Goal: Information Seeking & Learning: Find specific fact

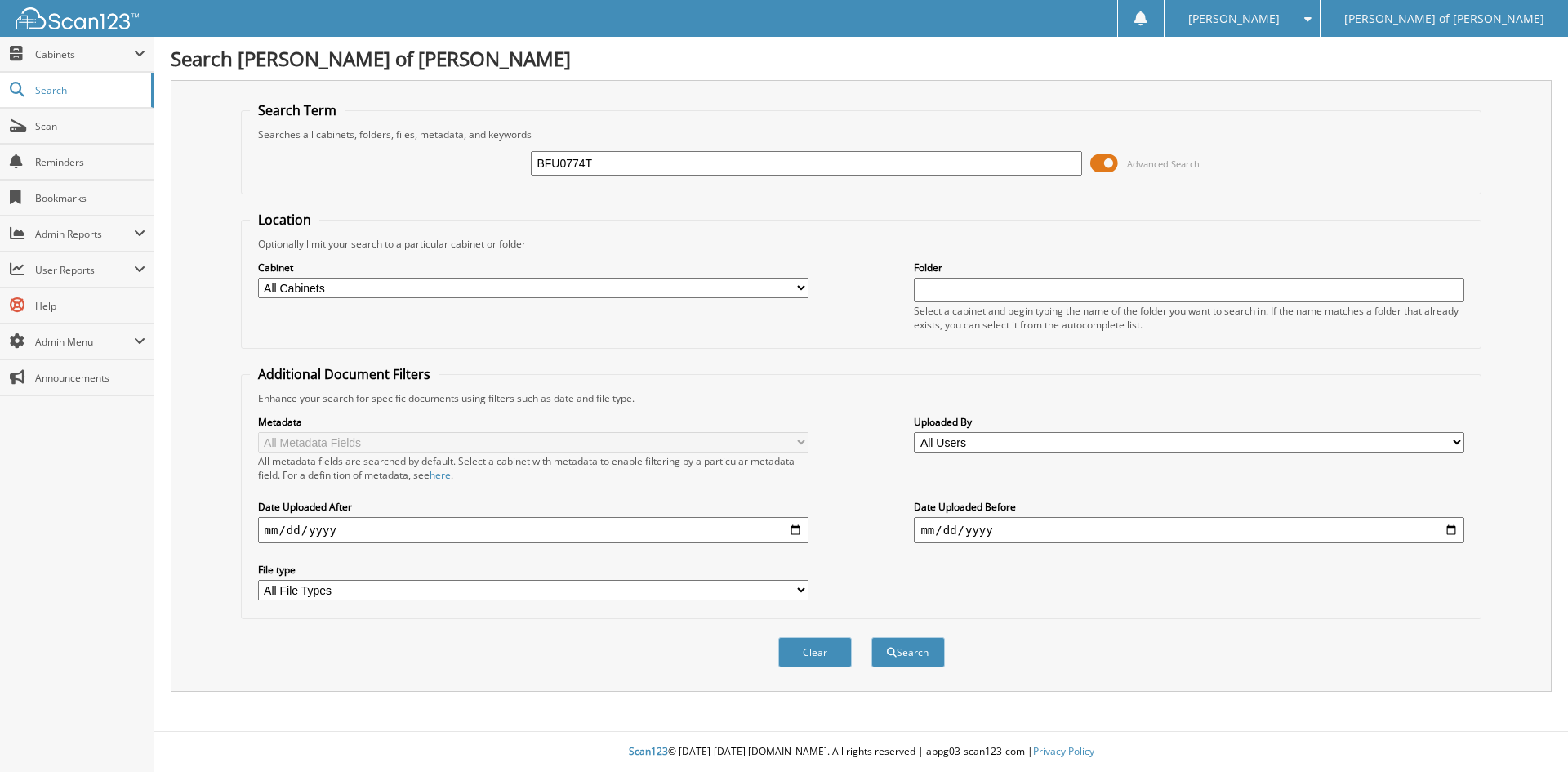
type input "BFU0774T"
click at [871, 638] on button "Search" at bounding box center [908, 653] width 74 height 30
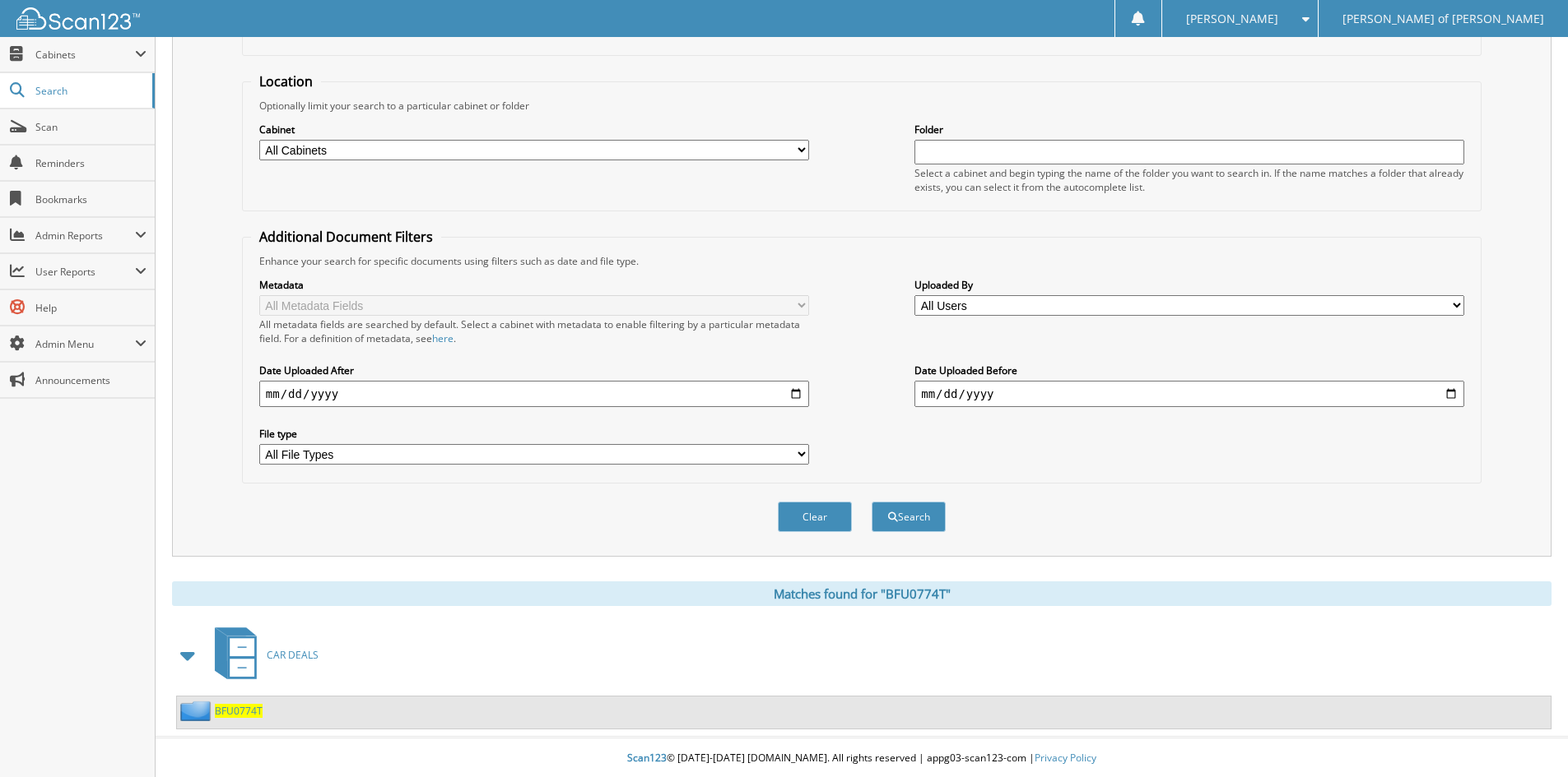
scroll to position [142, 0]
click at [243, 713] on span "BFU0774T" at bounding box center [238, 710] width 47 height 14
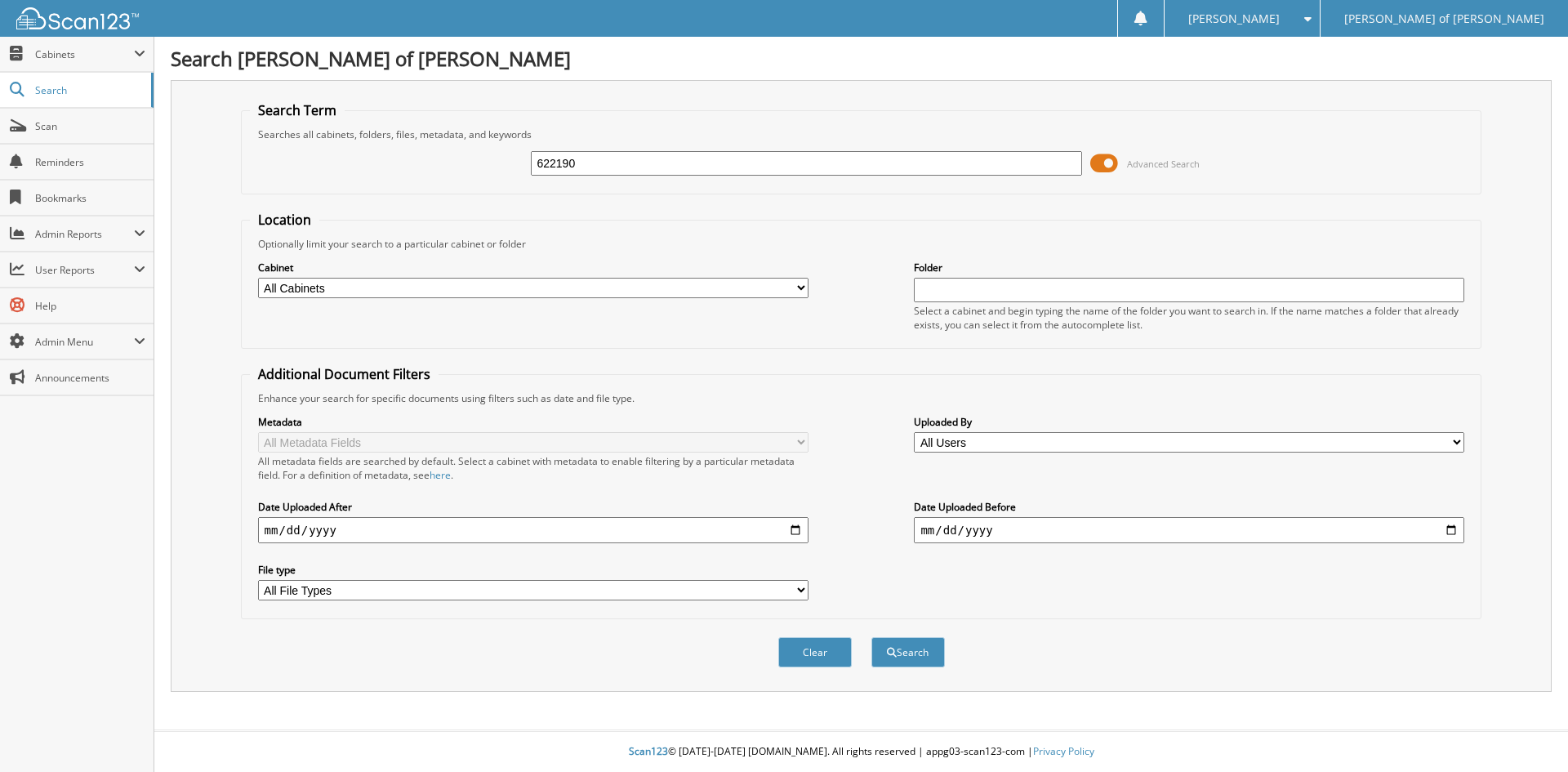
type input "622190"
click at [871, 638] on button "Search" at bounding box center [908, 653] width 74 height 30
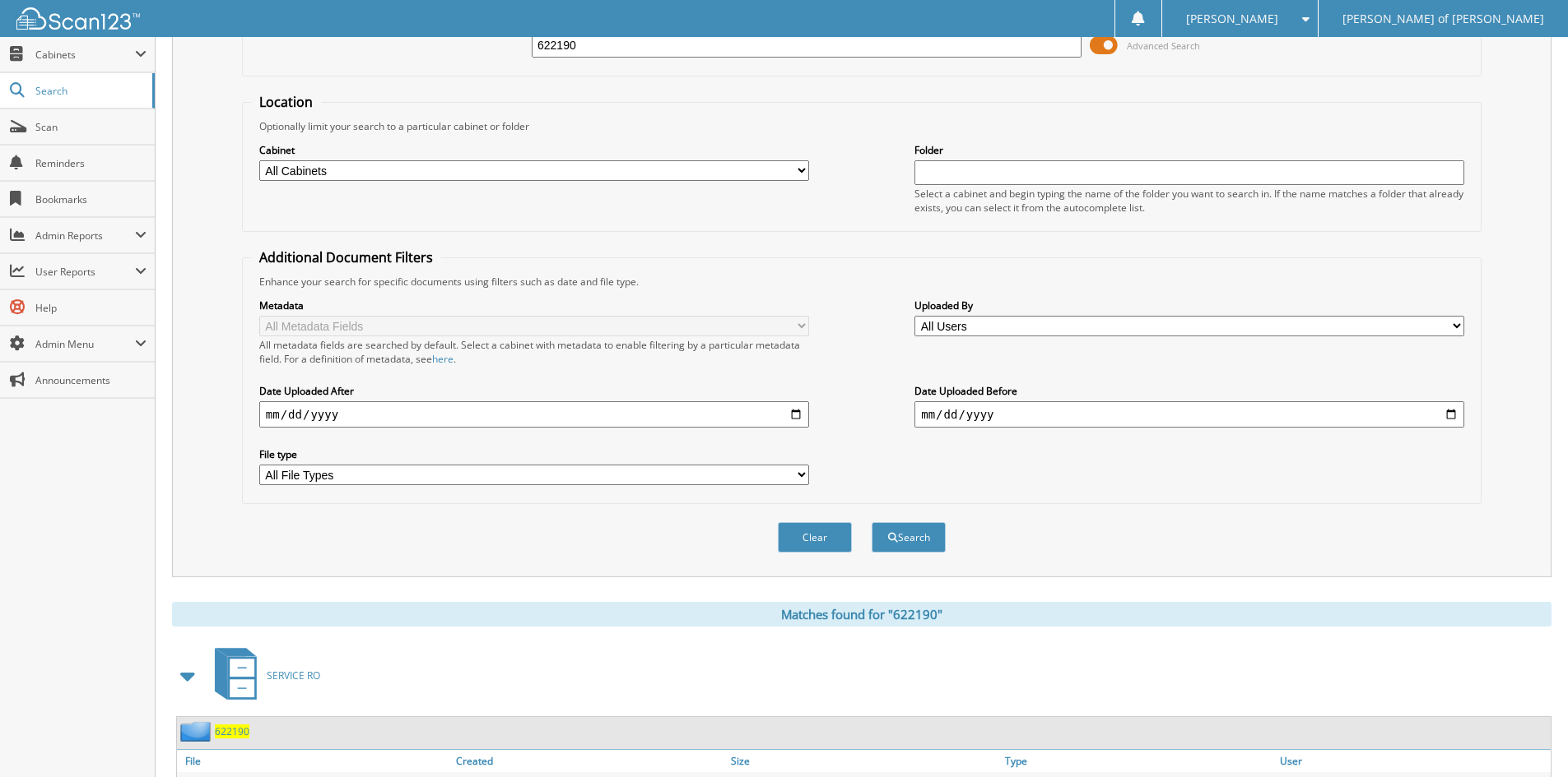
scroll to position [207, 0]
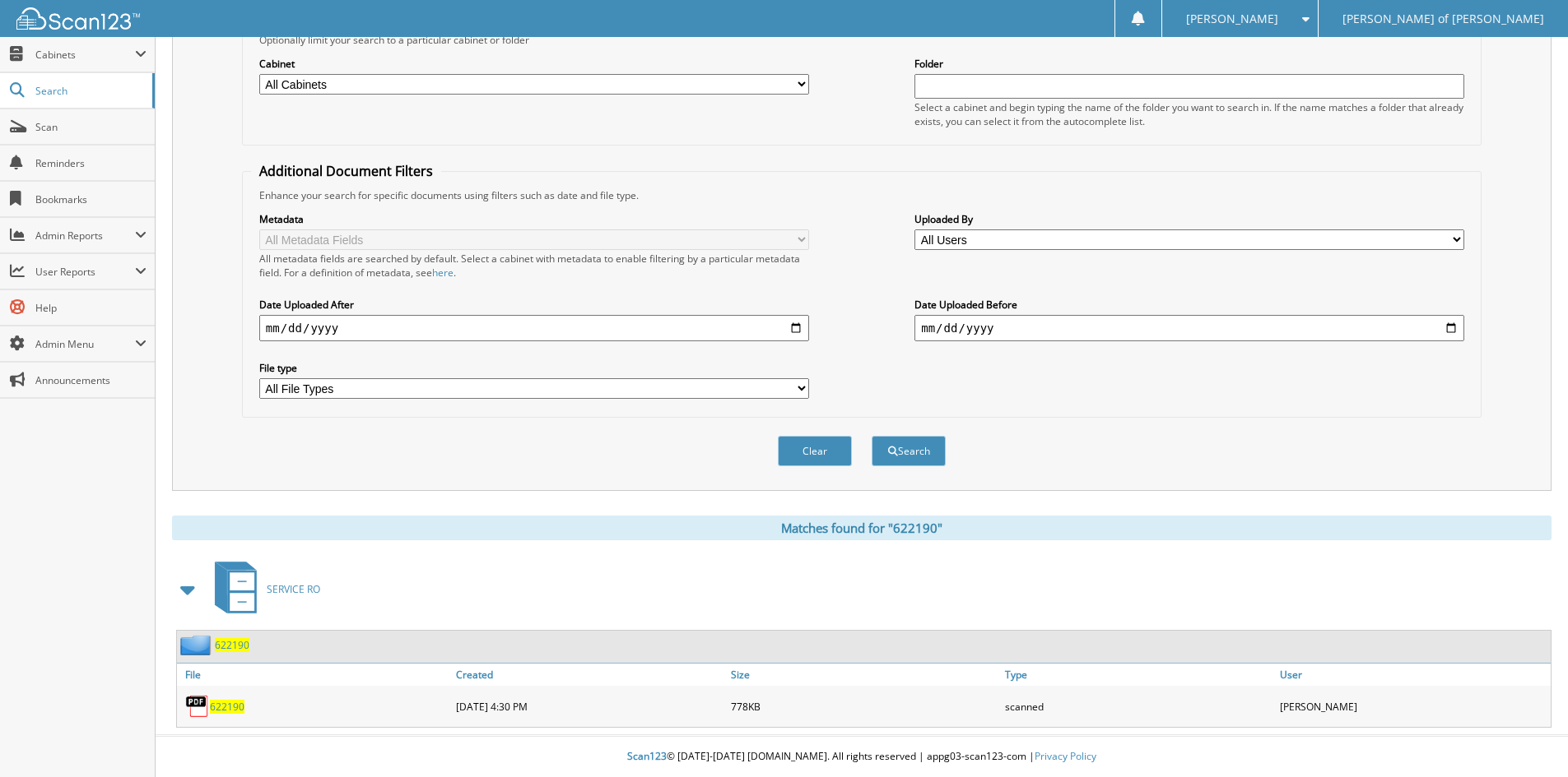
click at [243, 647] on span "622190" at bounding box center [232, 645] width 35 height 14
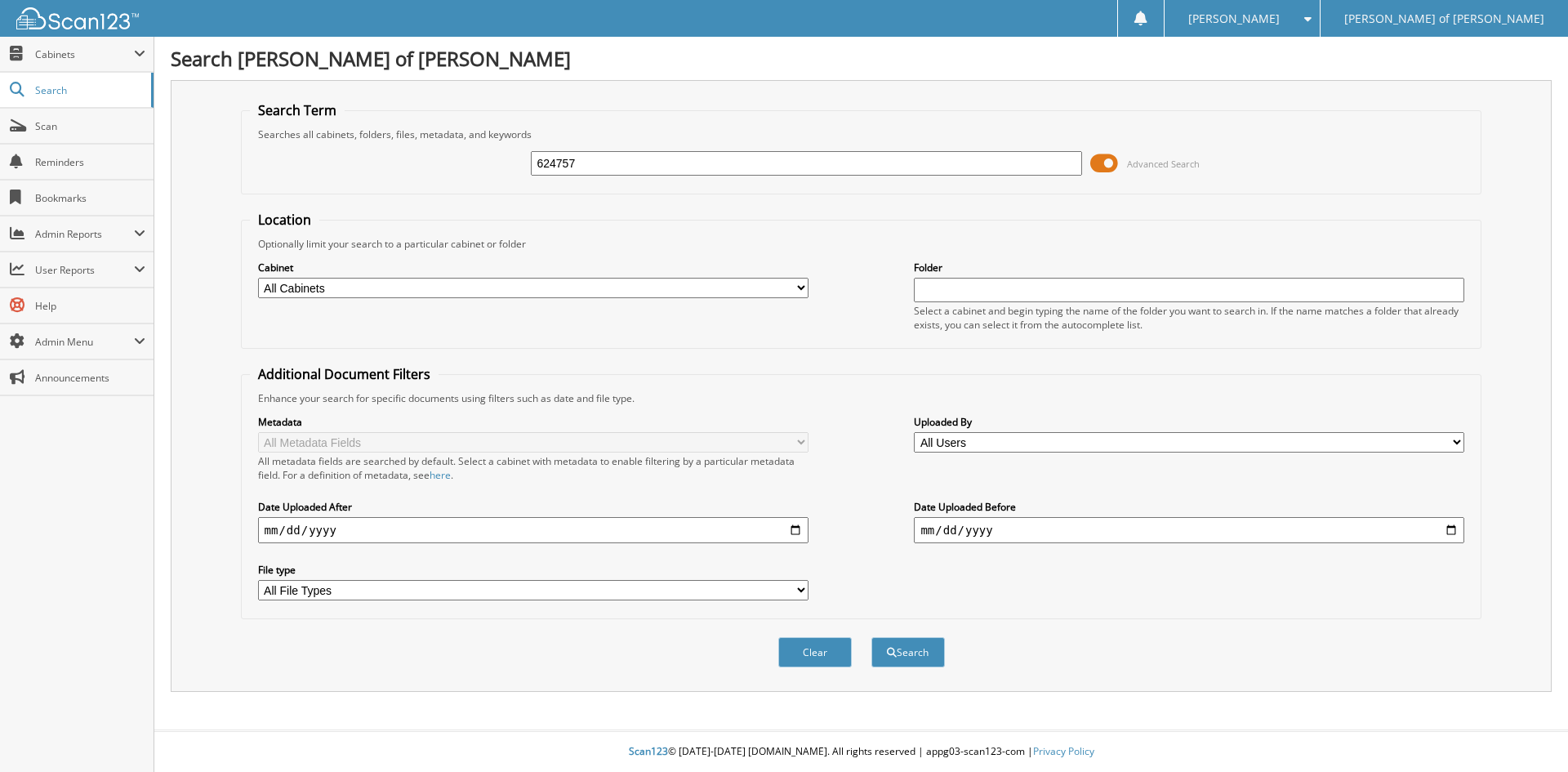
type input "624757"
click at [871, 638] on button "Search" at bounding box center [908, 653] width 74 height 30
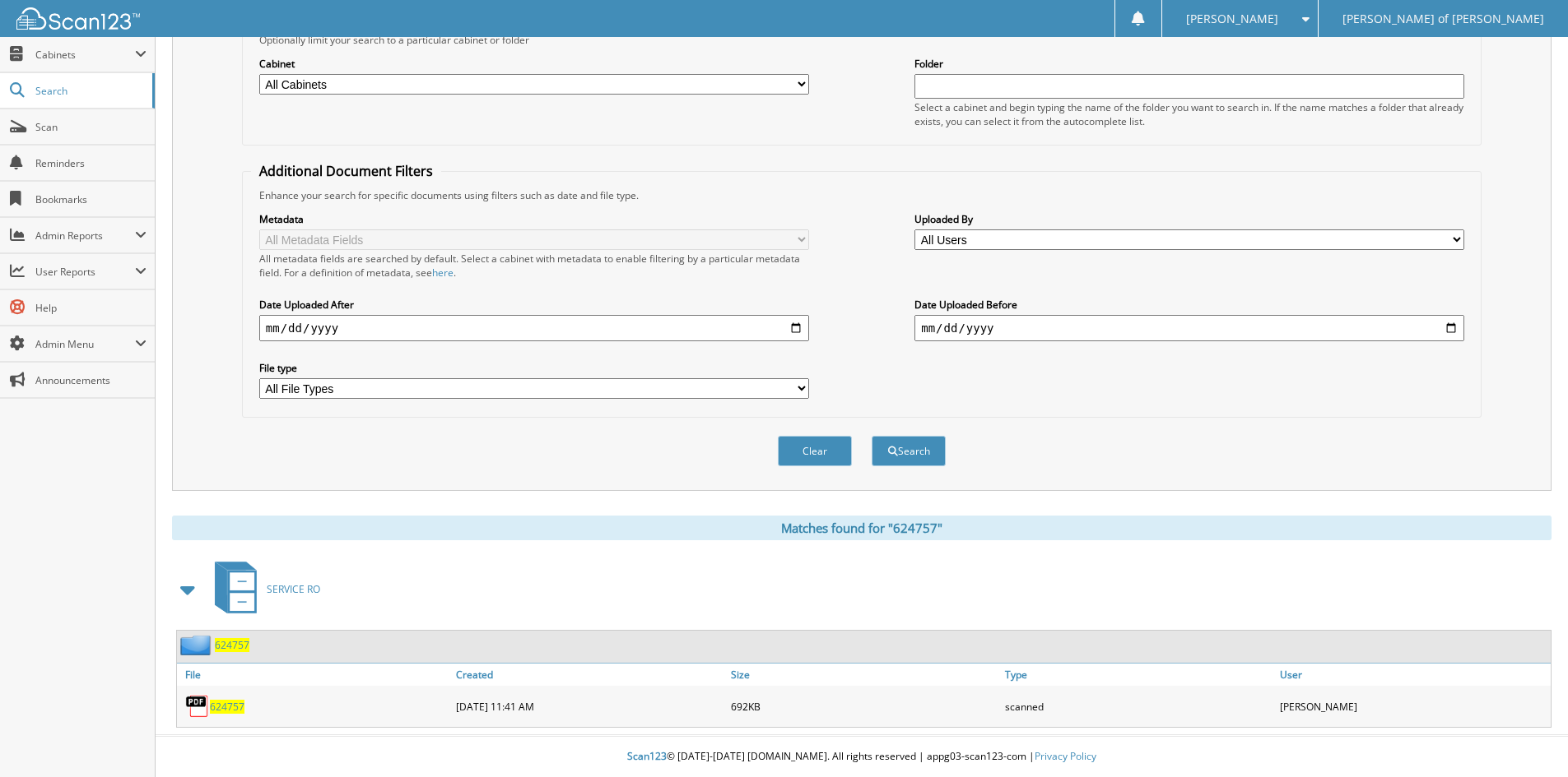
click at [243, 645] on span "624757" at bounding box center [232, 645] width 35 height 14
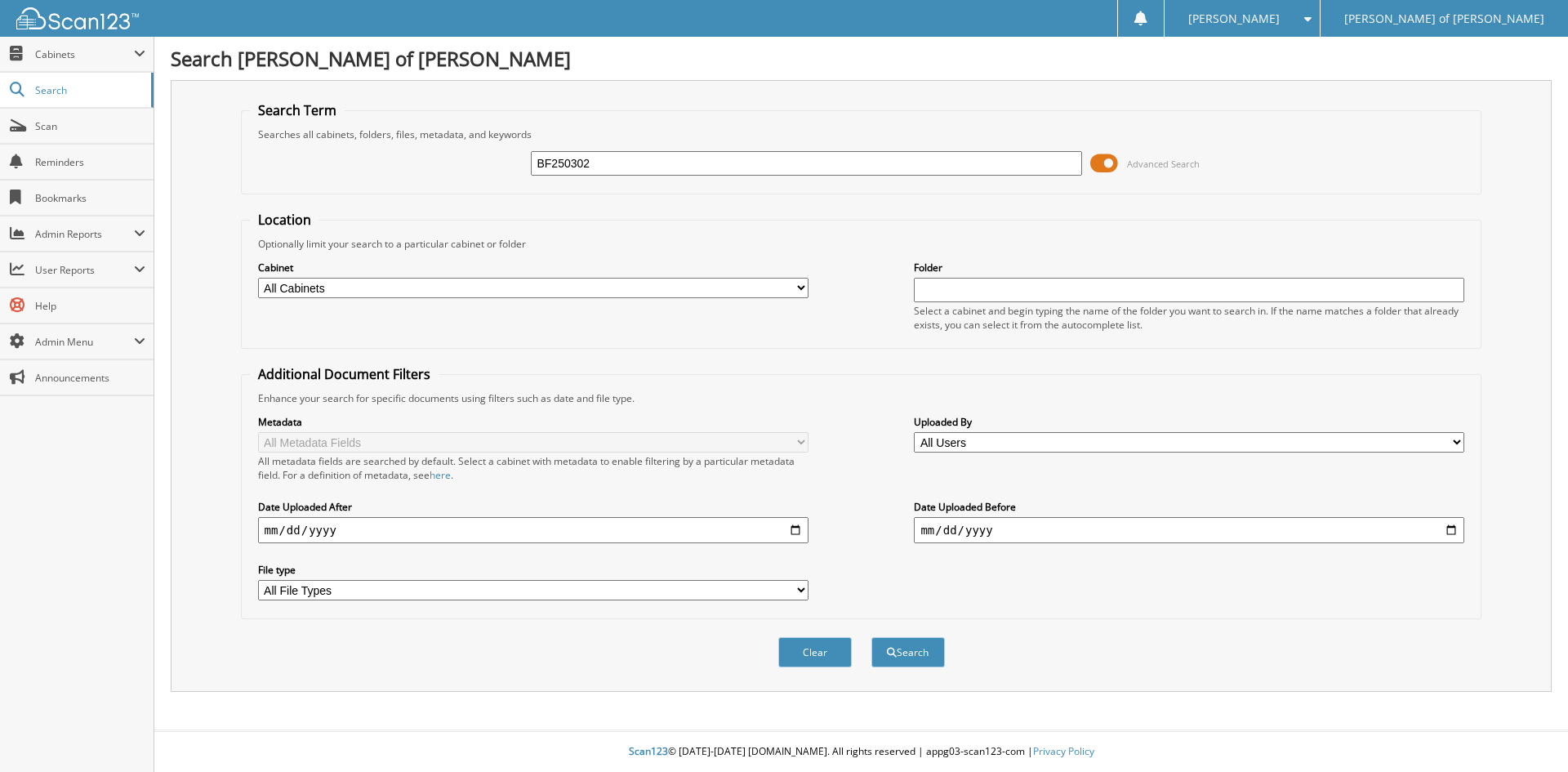
type input "BF250302"
click at [871, 638] on button "Search" at bounding box center [908, 653] width 74 height 30
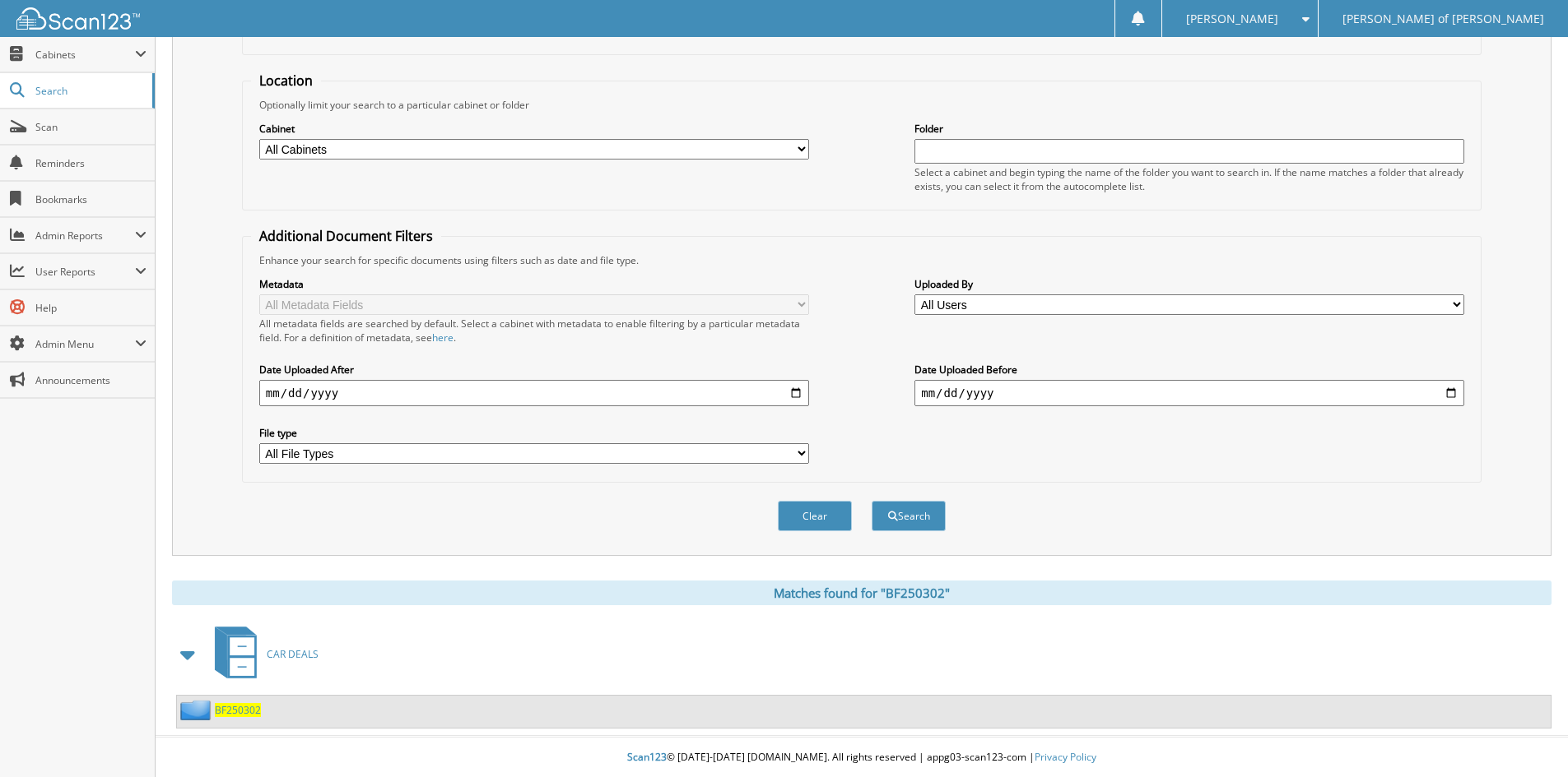
scroll to position [142, 0]
click at [238, 710] on span "BF250302" at bounding box center [237, 710] width 46 height 14
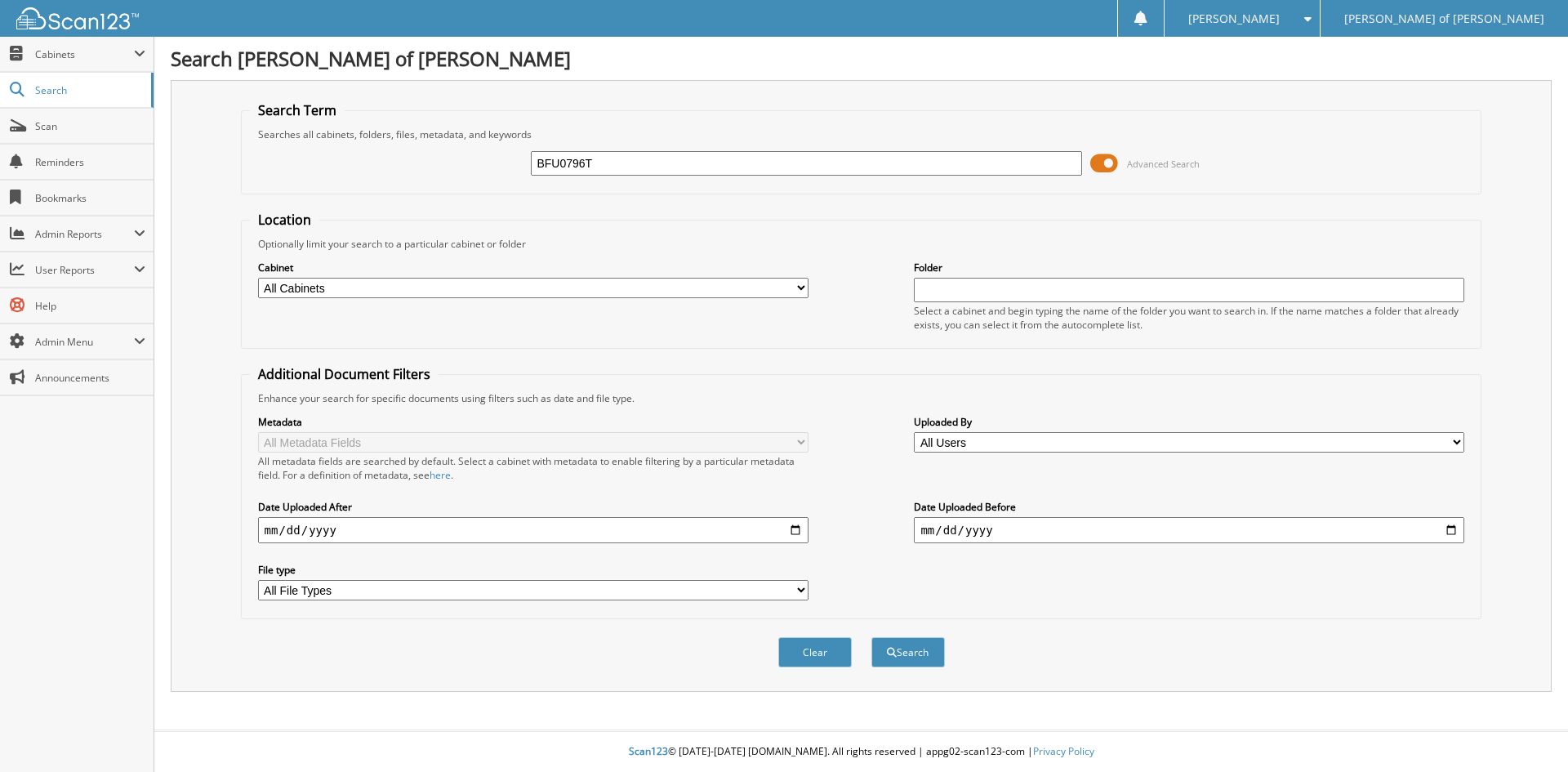
type input "BFU0796T"
click at [871, 638] on button "Search" at bounding box center [908, 653] width 74 height 30
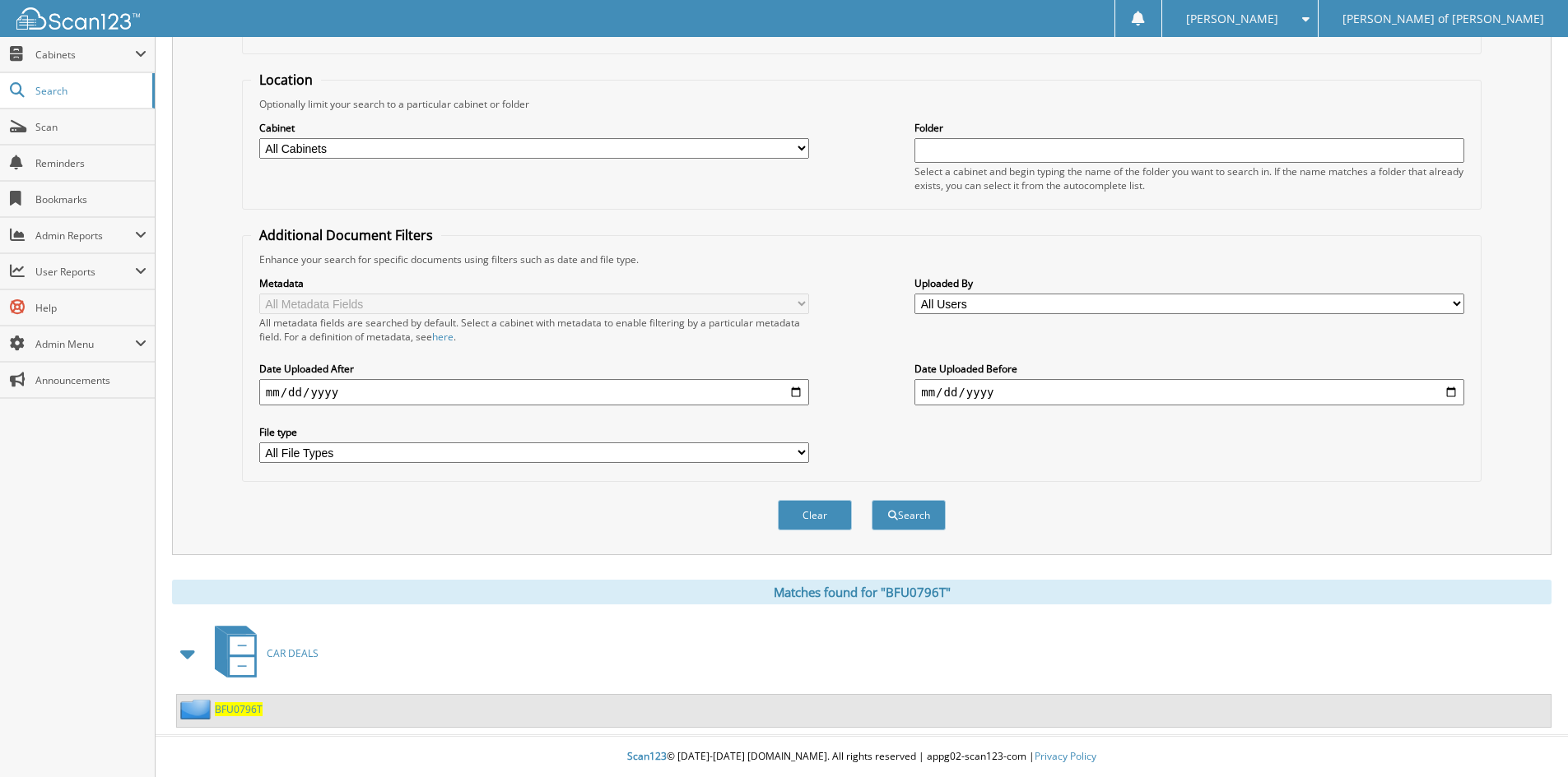
click at [249, 712] on span "BFU0796T" at bounding box center [238, 710] width 47 height 14
